Goal: Task Accomplishment & Management: Use online tool/utility

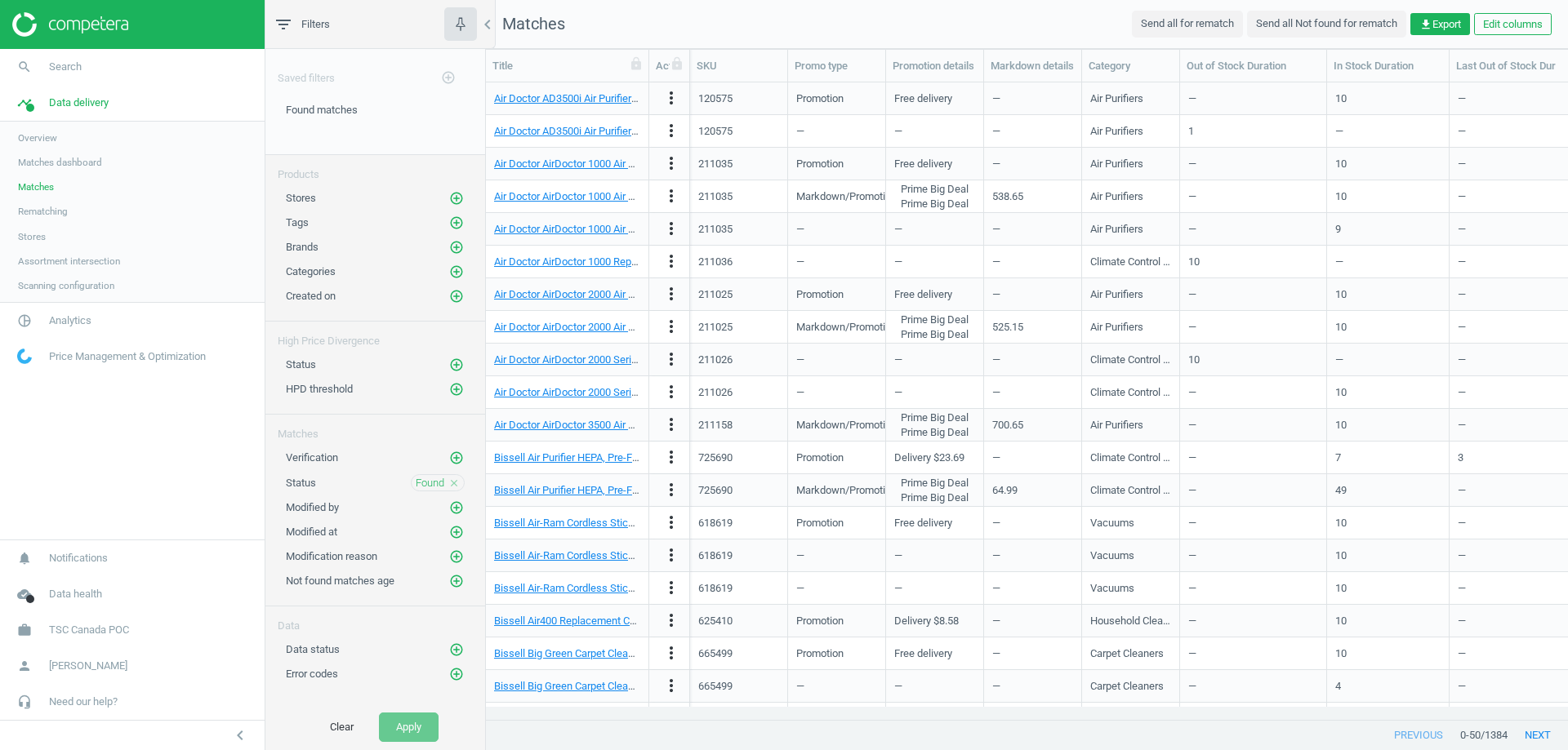
scroll to position [612, 1070]
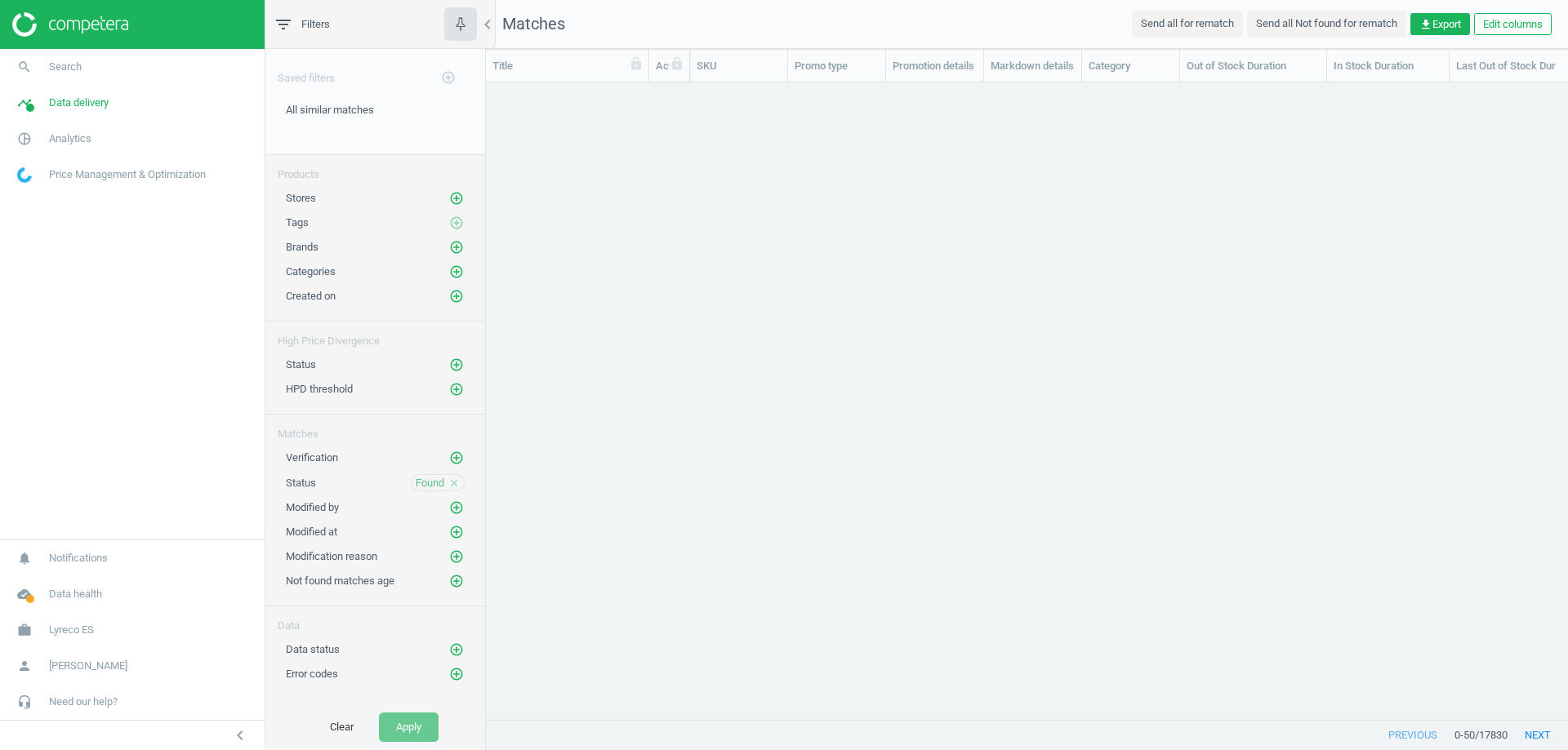
scroll to position [612, 1070]
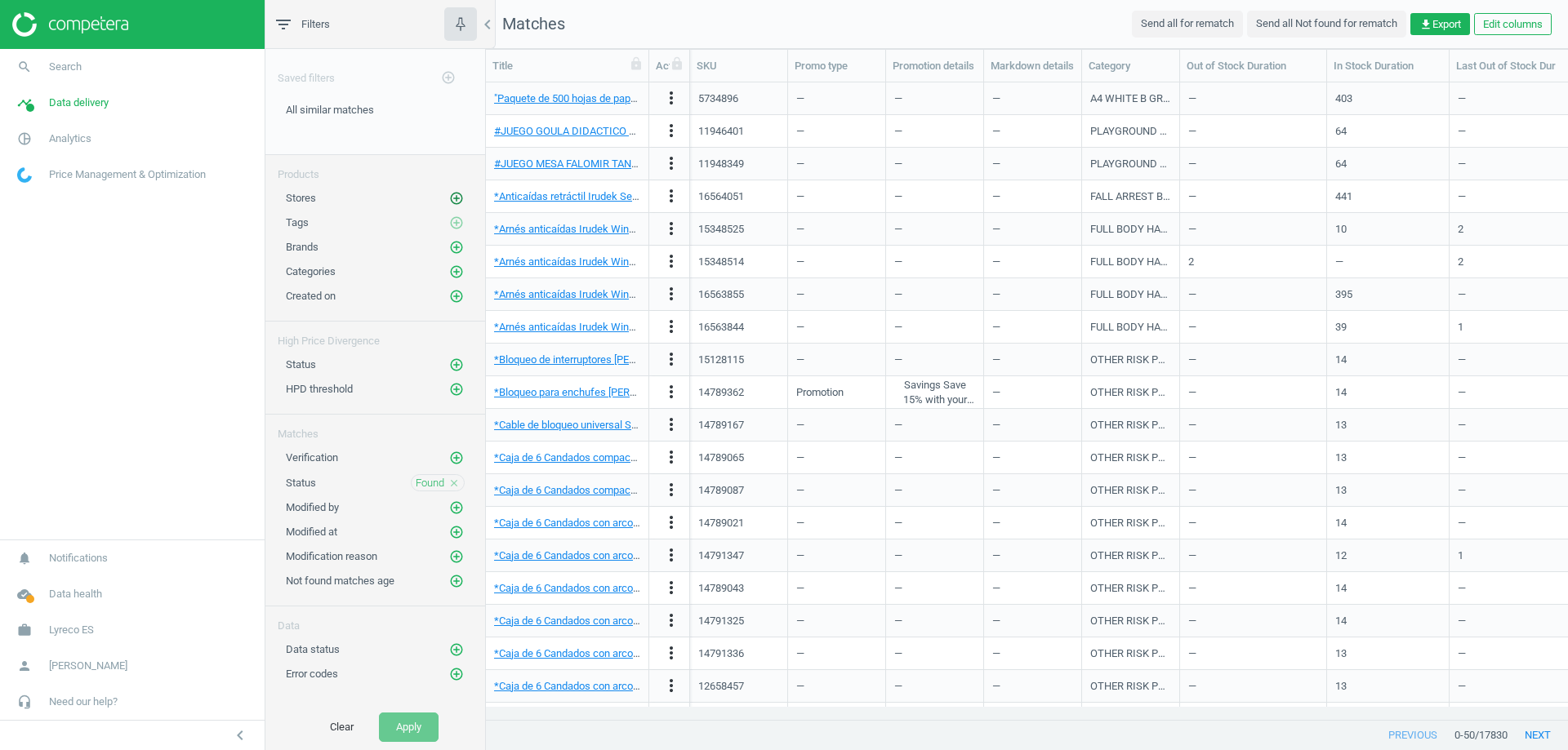
click at [455, 196] on icon "add_circle_outline" at bounding box center [456, 198] width 14 height 14
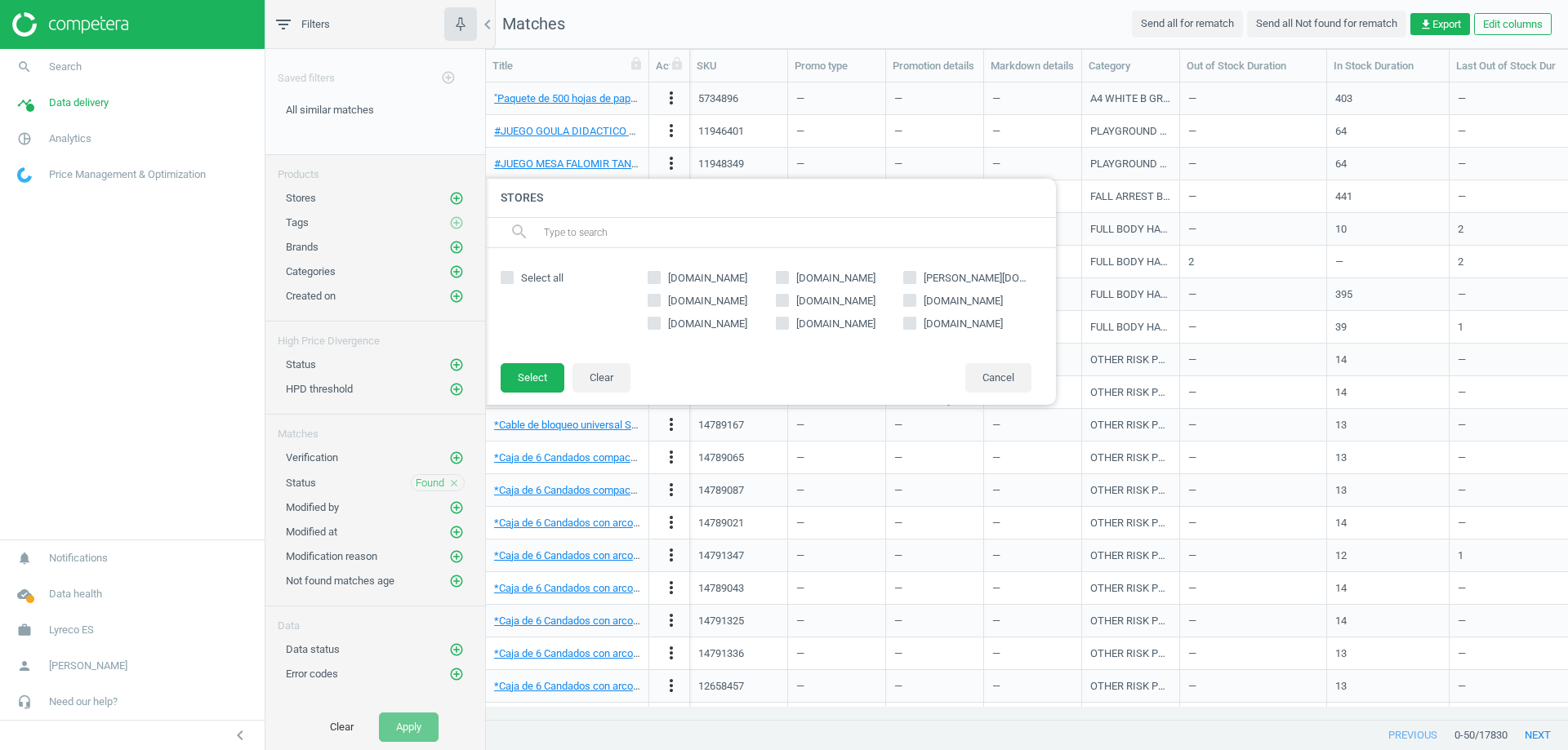
click at [909, 324] on input "[DOMAIN_NAME]" at bounding box center [910, 323] width 11 height 11
checkbox input "true"
click at [533, 377] on button "Select" at bounding box center [533, 378] width 64 height 30
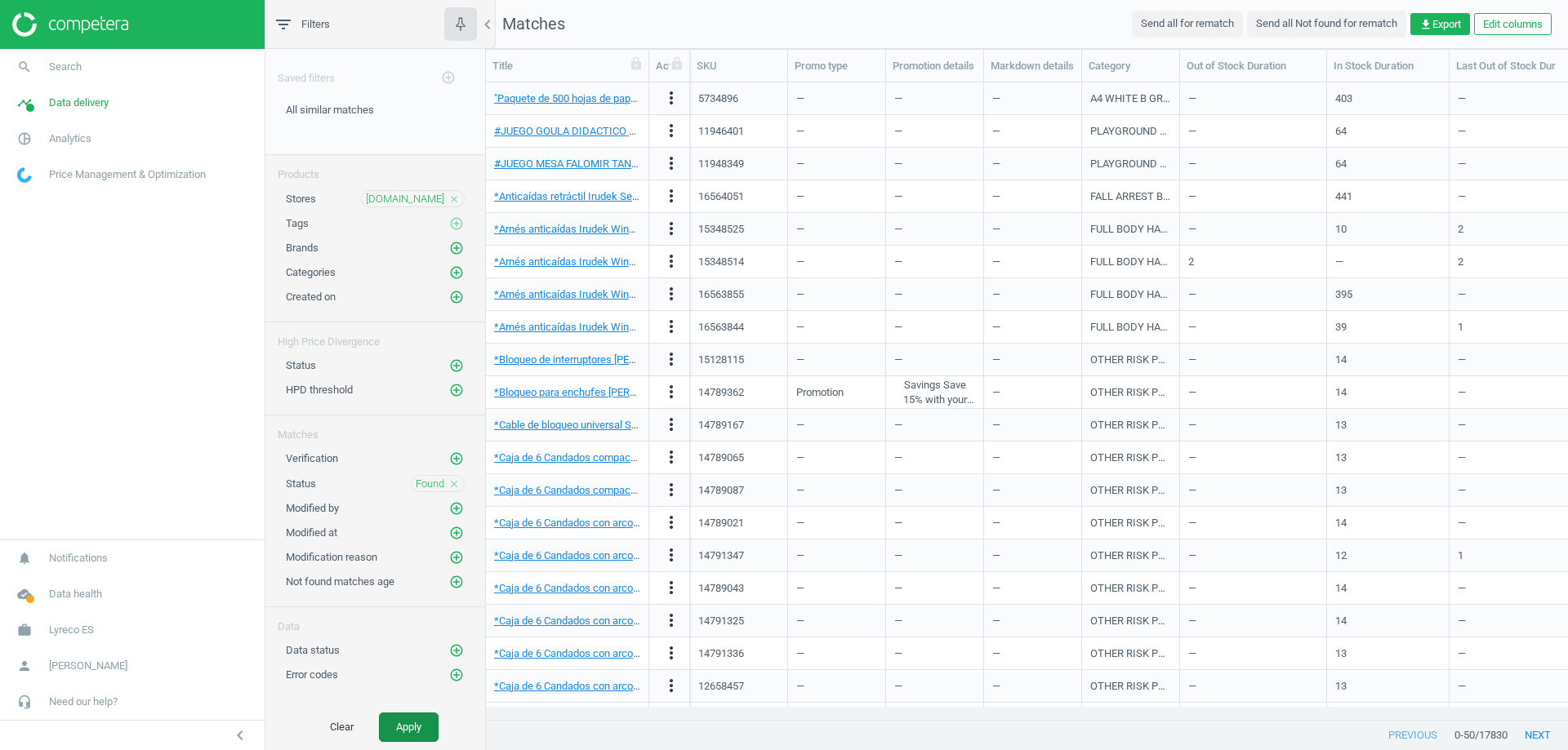
click at [411, 719] on button "Apply" at bounding box center [408, 728] width 59 height 30
click at [1435, 25] on span "get_app Export" at bounding box center [1440, 24] width 41 height 14
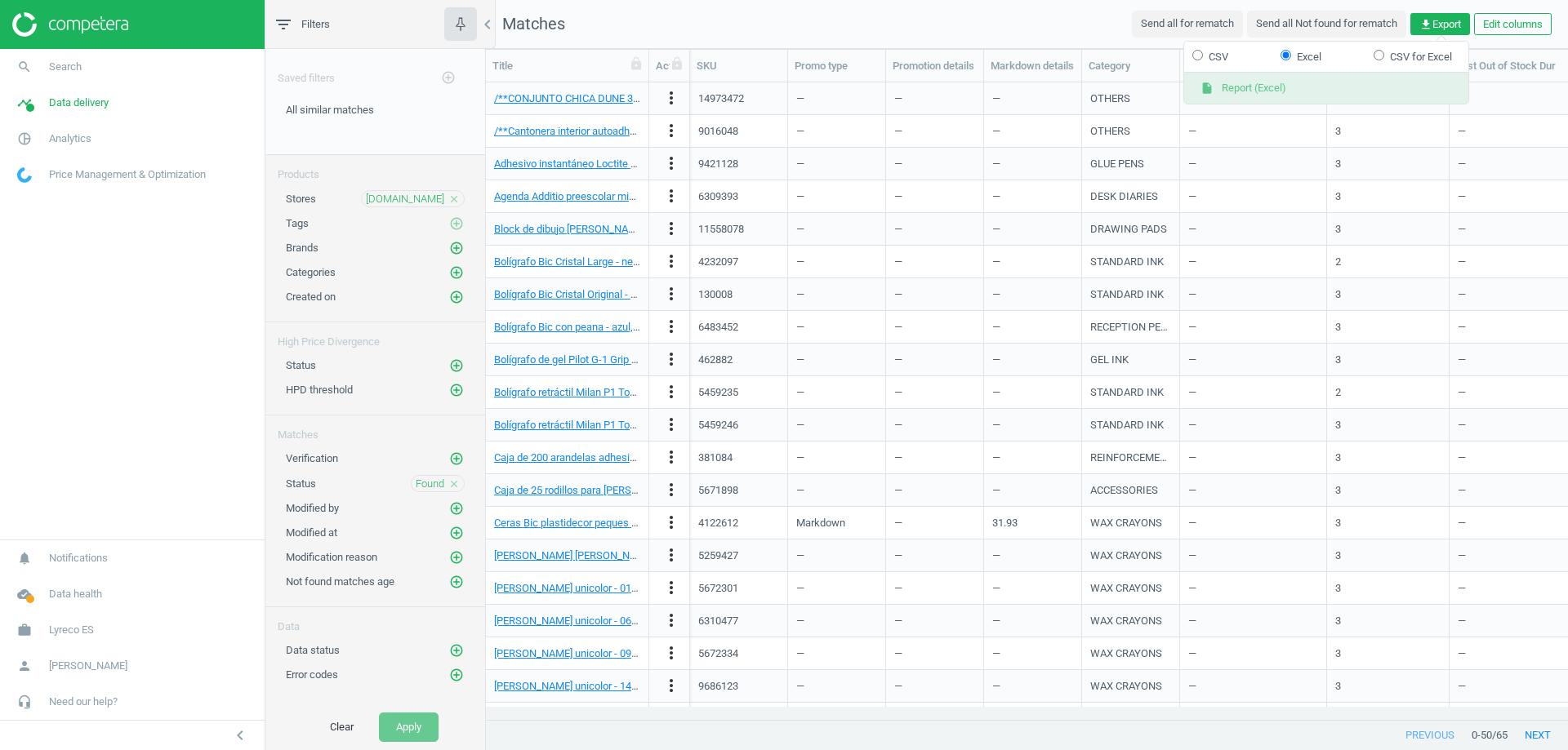
click at [1306, 88] on button "insert_drive_file Report (Excel)" at bounding box center [1326, 88] width 284 height 31
